Goal: Find specific page/section: Find specific page/section

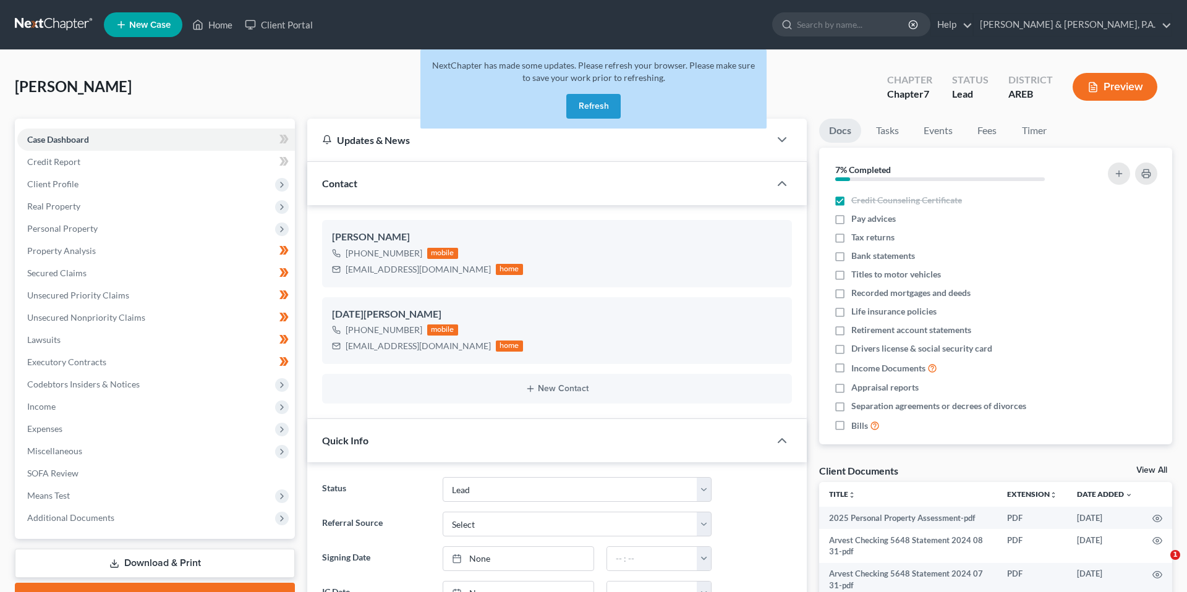
select select "4"
select select "0"
click at [214, 27] on link "Home" at bounding box center [212, 25] width 53 height 22
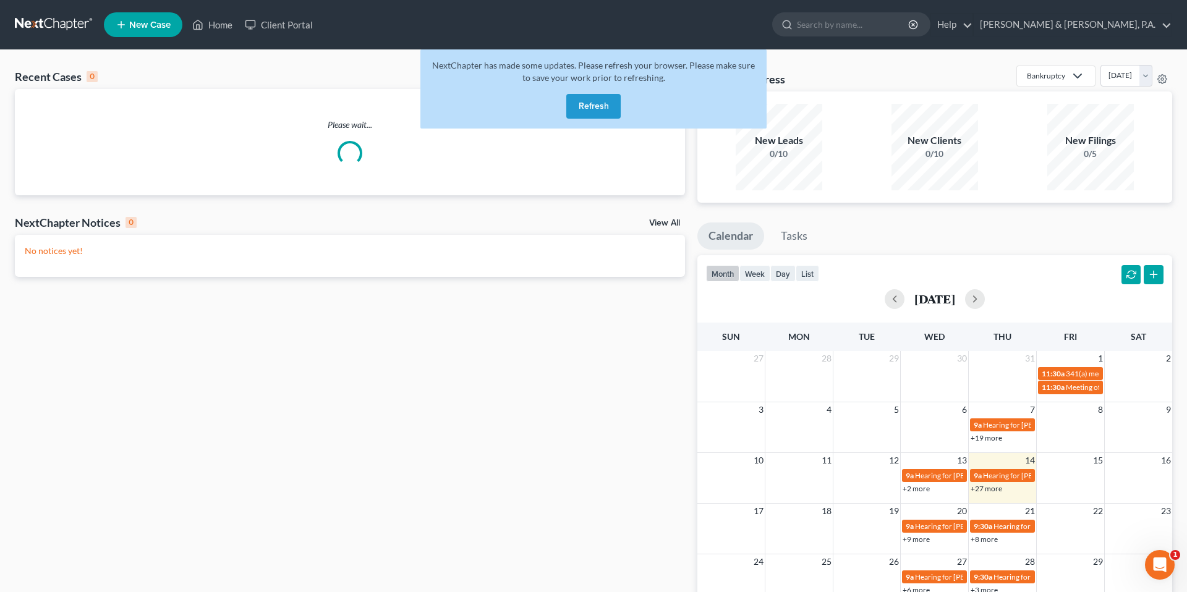
click at [593, 104] on button "Refresh" at bounding box center [593, 106] width 54 height 25
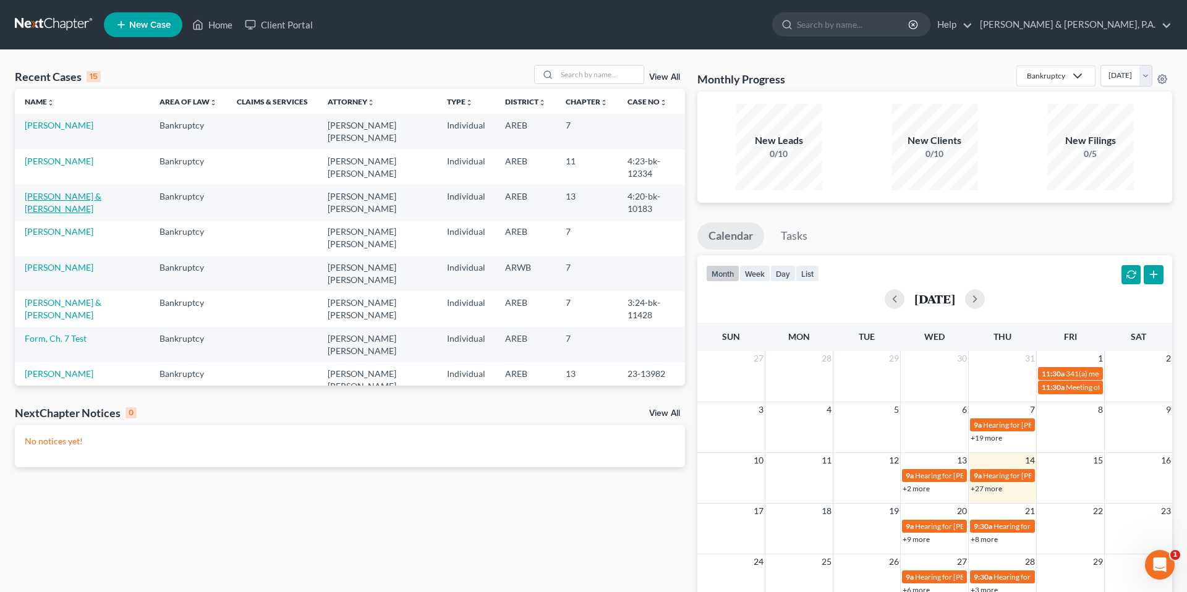
click at [68, 191] on link "[PERSON_NAME] & [PERSON_NAME]" at bounding box center [63, 202] width 77 height 23
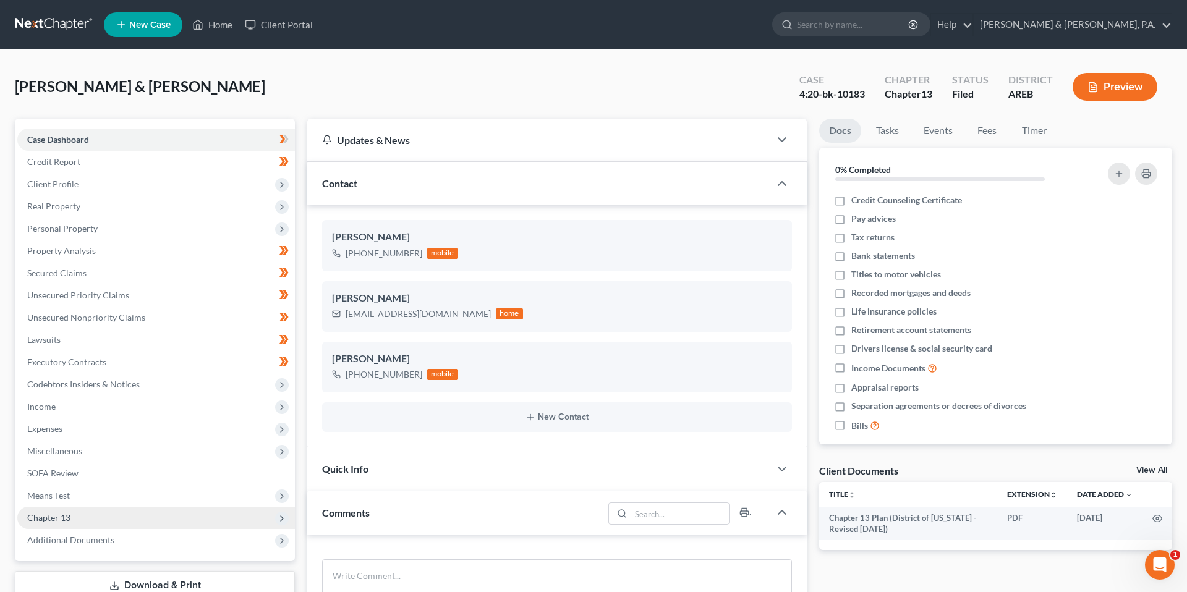
scroll to position [943, 0]
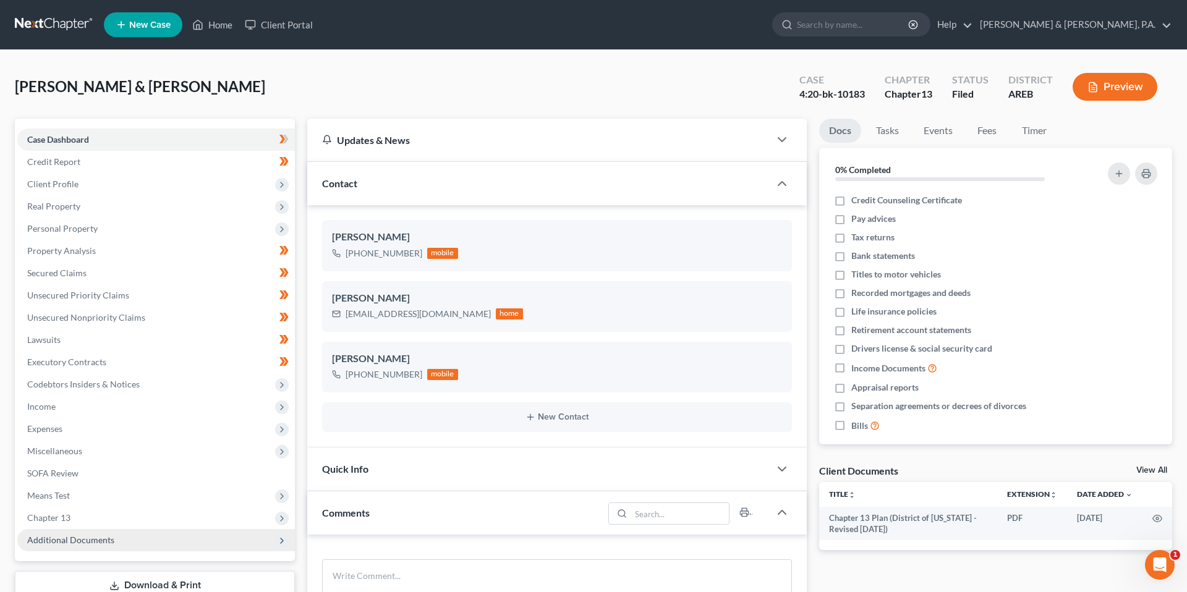
click at [141, 534] on span "Additional Documents" at bounding box center [156, 540] width 278 height 22
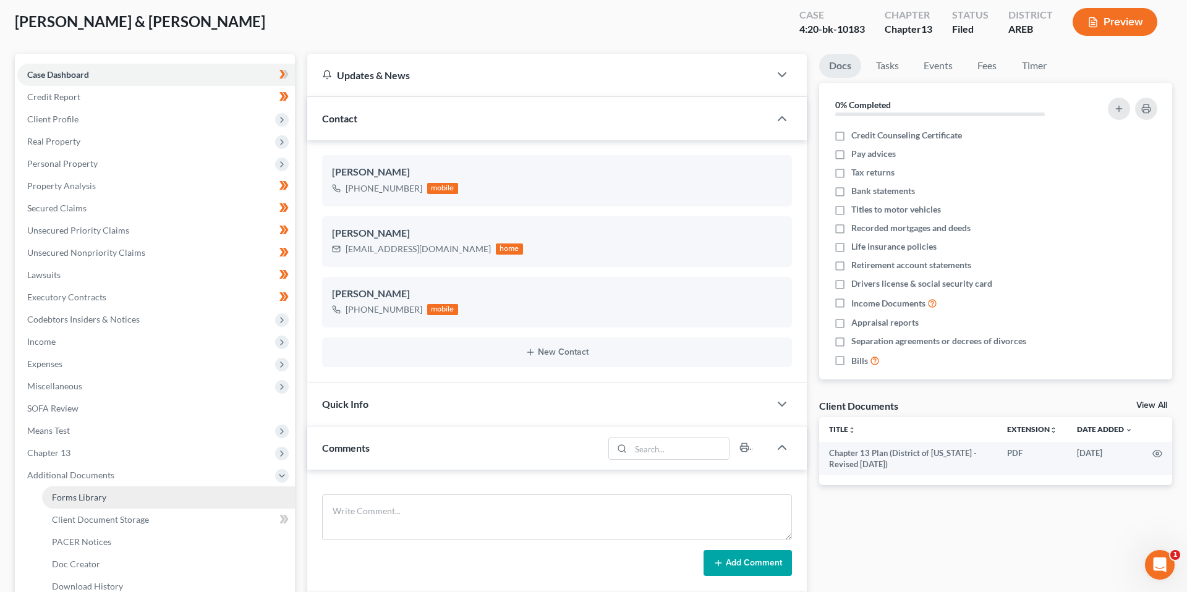
scroll to position [88, 0]
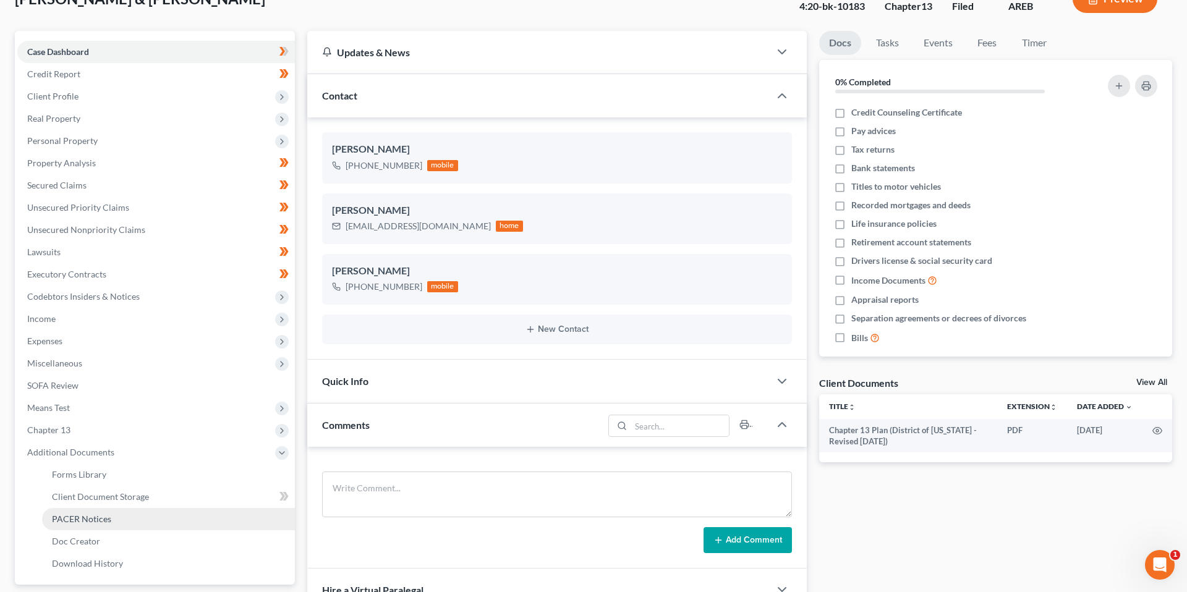
click at [112, 521] on link "PACER Notices" at bounding box center [168, 519] width 253 height 22
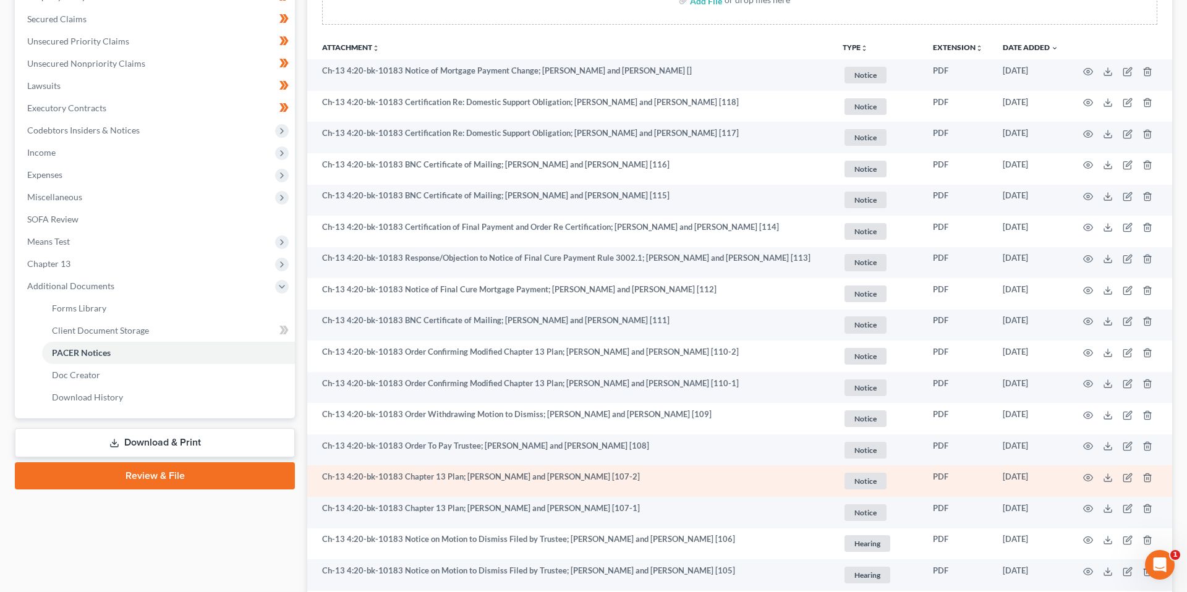
scroll to position [244, 0]
